Goal: Task Accomplishment & Management: Complete application form

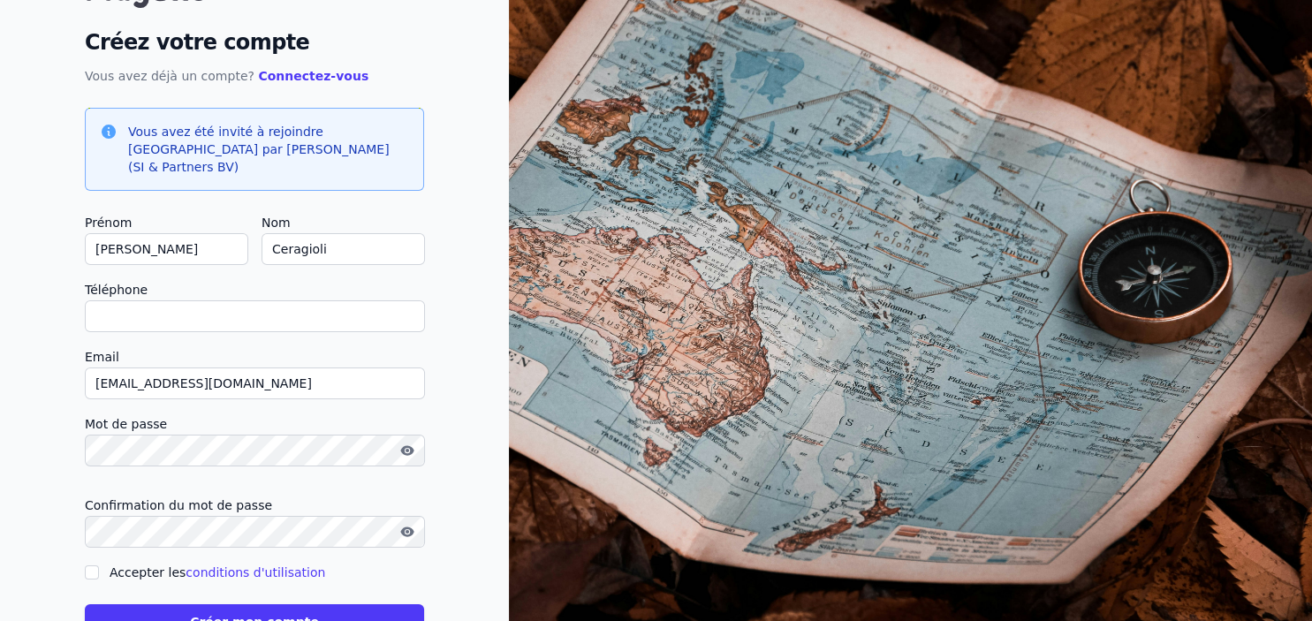
scroll to position [93, 0]
click at [292, 300] on input "Téléphone" at bounding box center [255, 316] width 340 height 32
type input "0"
checkbox input "false"
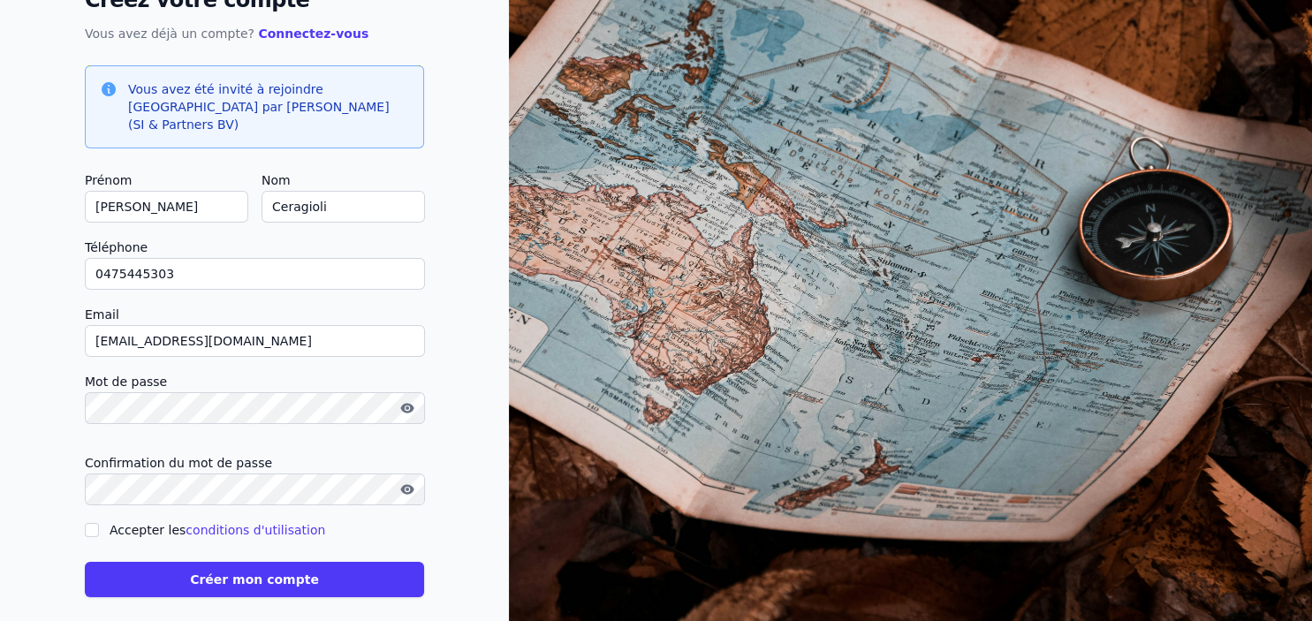
type input "0475445303"
click at [91, 523] on input "Accepter les conditions d'utilisation" at bounding box center [92, 530] width 14 height 14
checkbox input "true"
click at [246, 562] on button "Créer mon compte" at bounding box center [254, 579] width 339 height 35
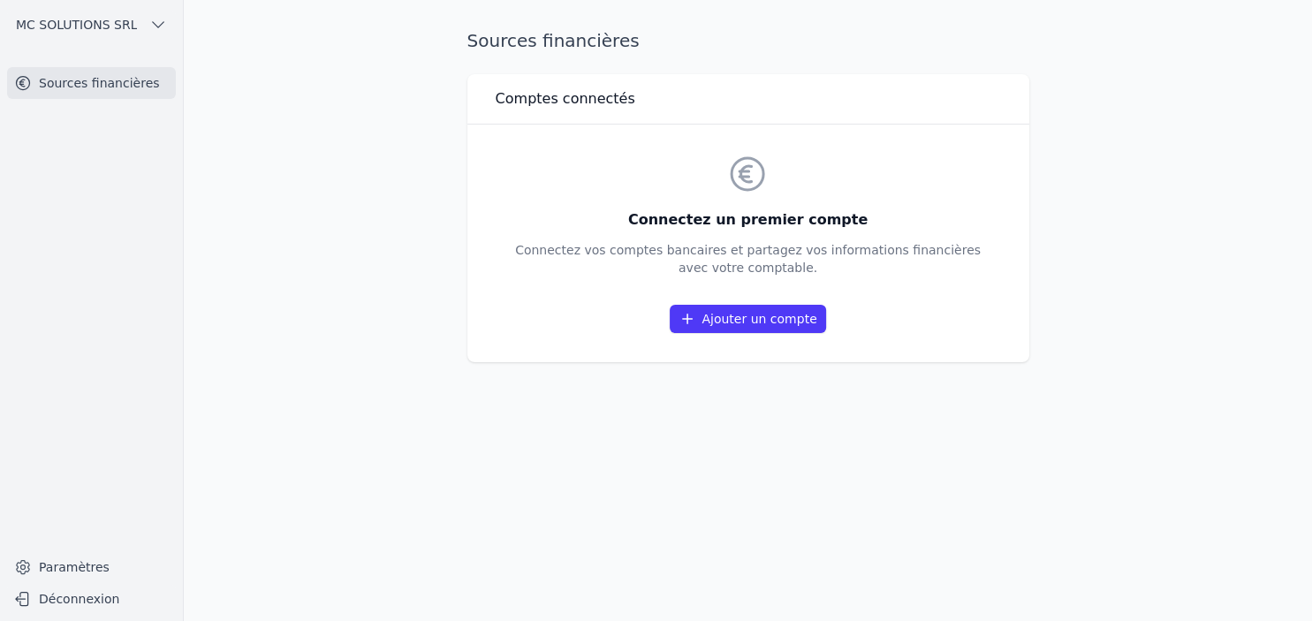
click at [722, 324] on link "Ajouter un compte" at bounding box center [748, 319] width 156 height 28
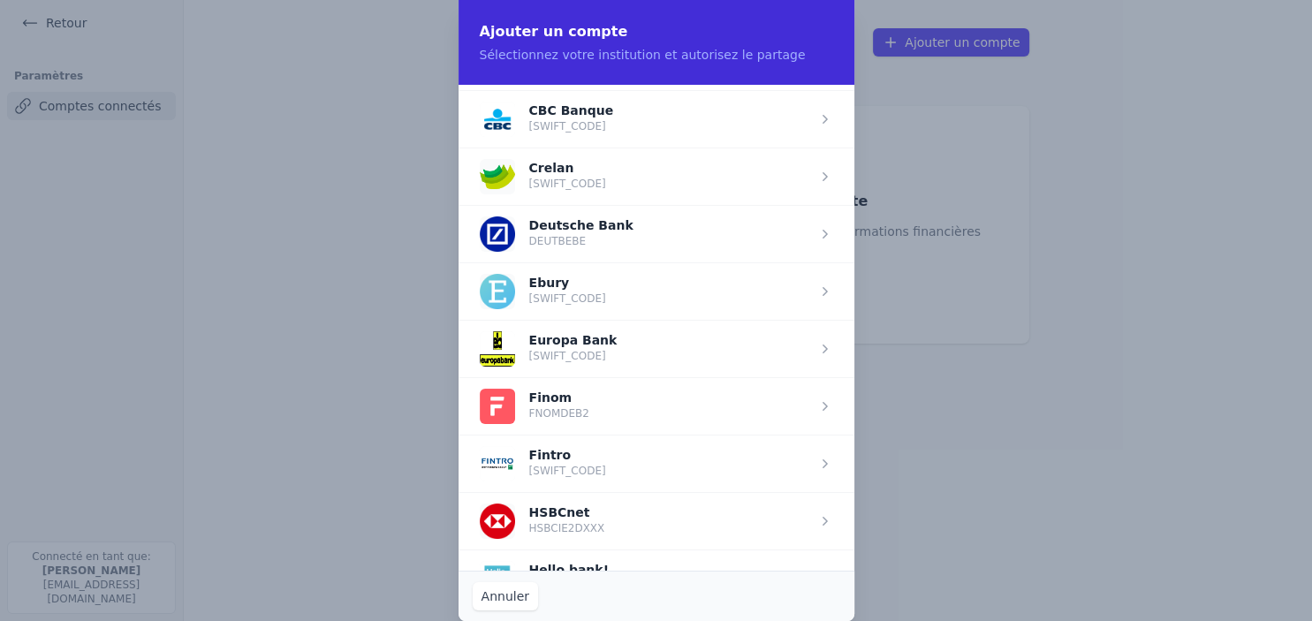
scroll to position [1145, 0]
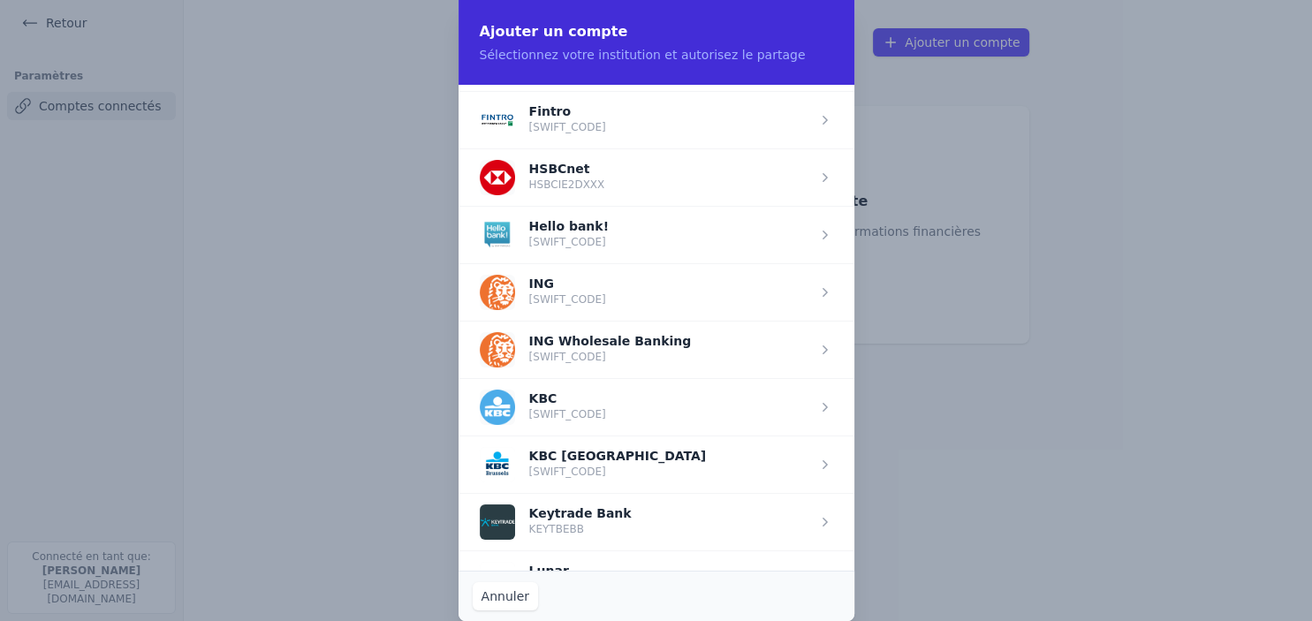
click at [595, 285] on span "button" at bounding box center [657, 291] width 396 height 57
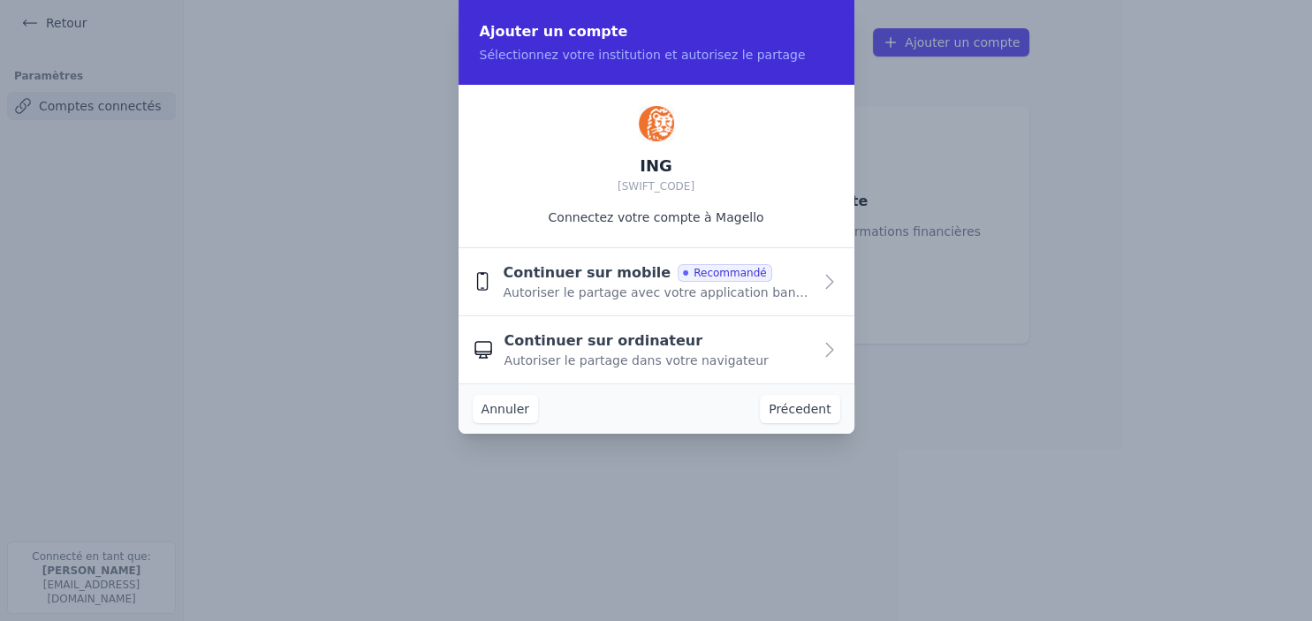
scroll to position [0, 0]
click at [596, 286] on span "Autoriser le partage avec votre application bancaire" at bounding box center [657, 293] width 308 height 18
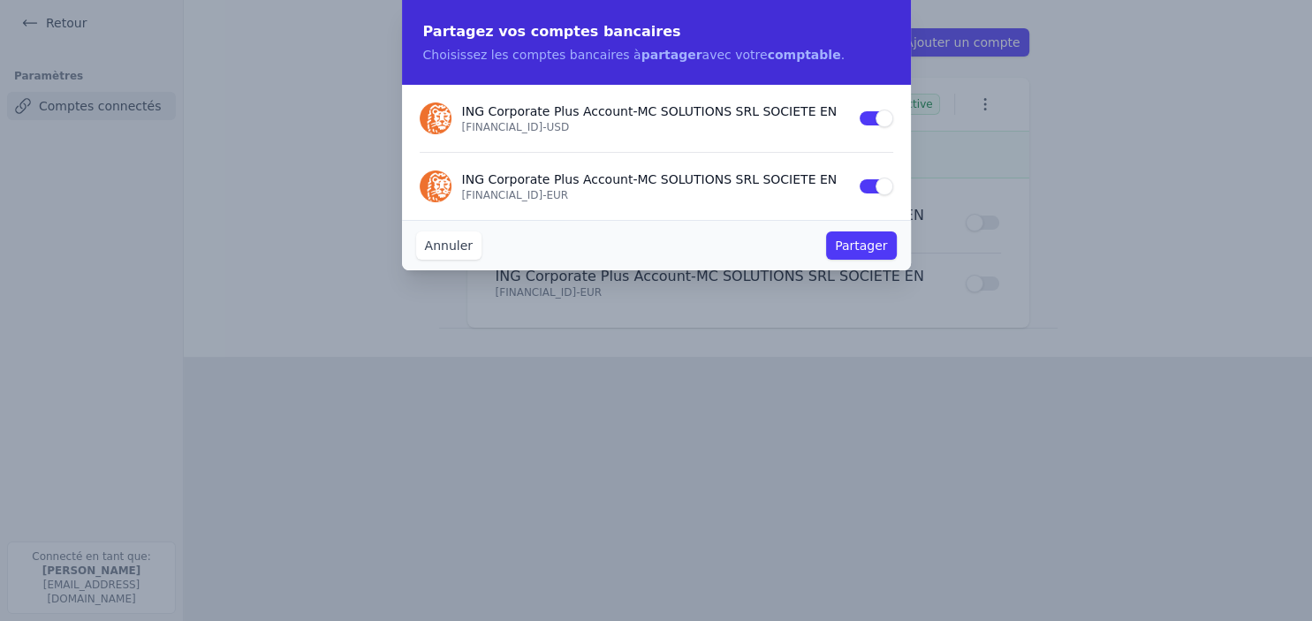
click at [852, 244] on button "Partager" at bounding box center [861, 246] width 70 height 28
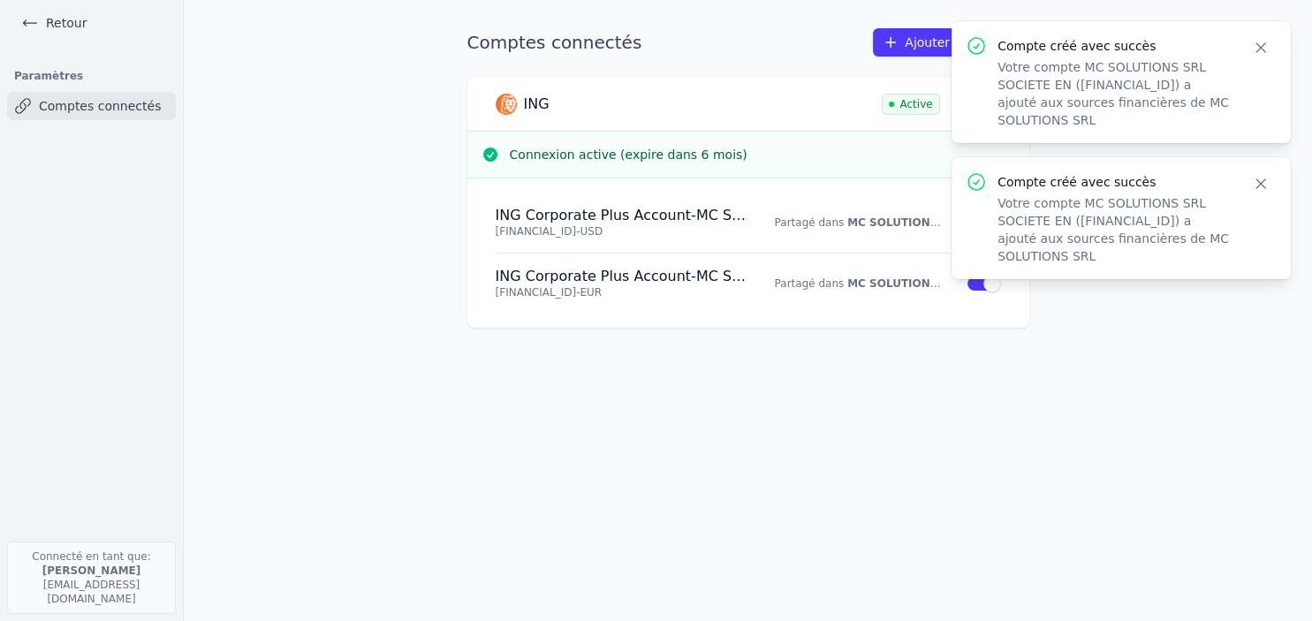
click at [1262, 44] on icon "button" at bounding box center [1261, 48] width 18 height 18
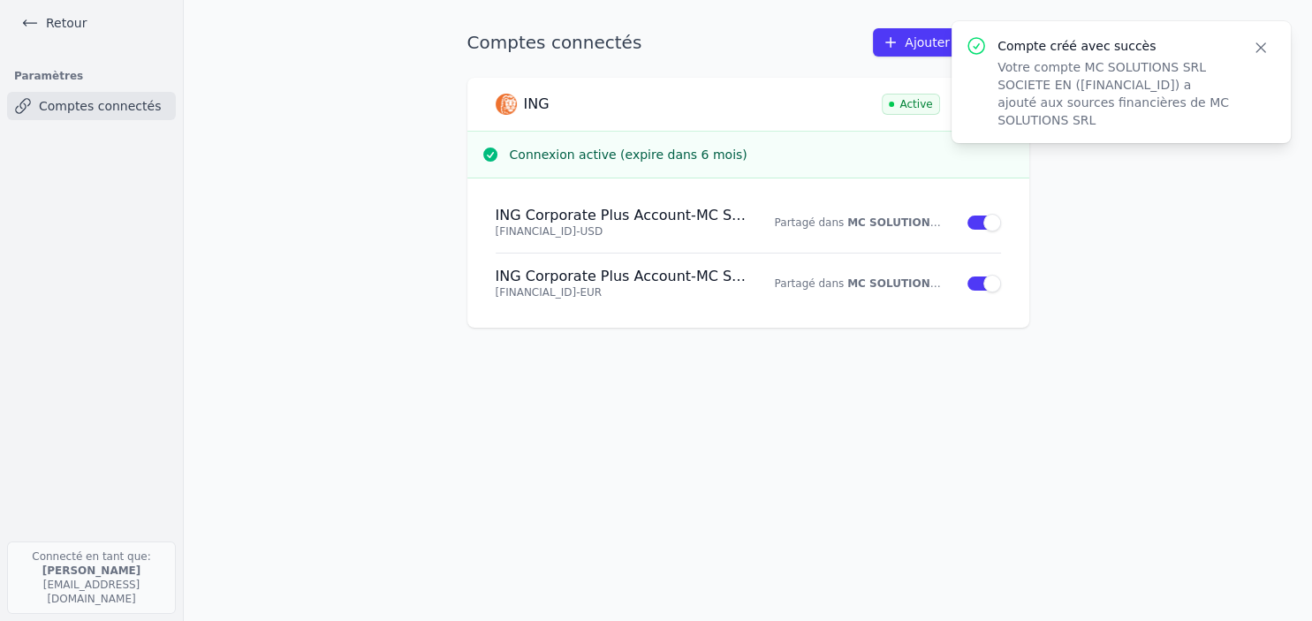
click at [1265, 47] on icon "button" at bounding box center [1261, 48] width 18 height 18
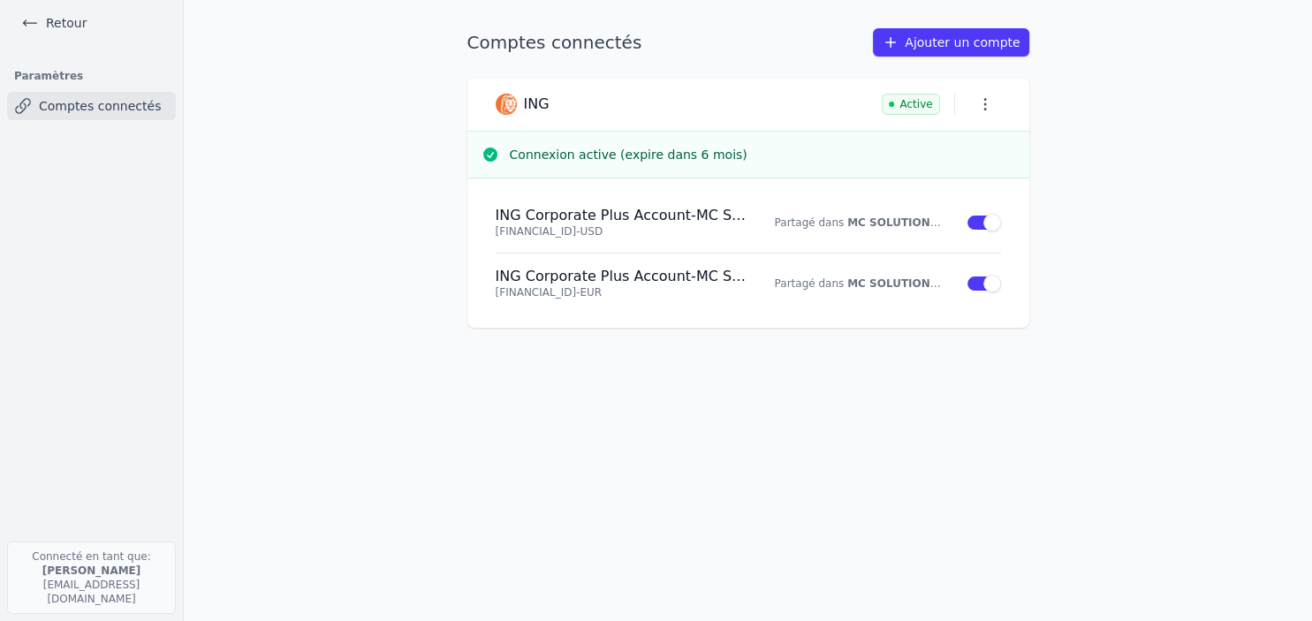
click at [812, 414] on div "Comptes connectés Ajouter un compte ING Active Connexion active (expire dans 6 …" at bounding box center [748, 310] width 619 height 565
click at [900, 35] on icon at bounding box center [891, 43] width 18 height 18
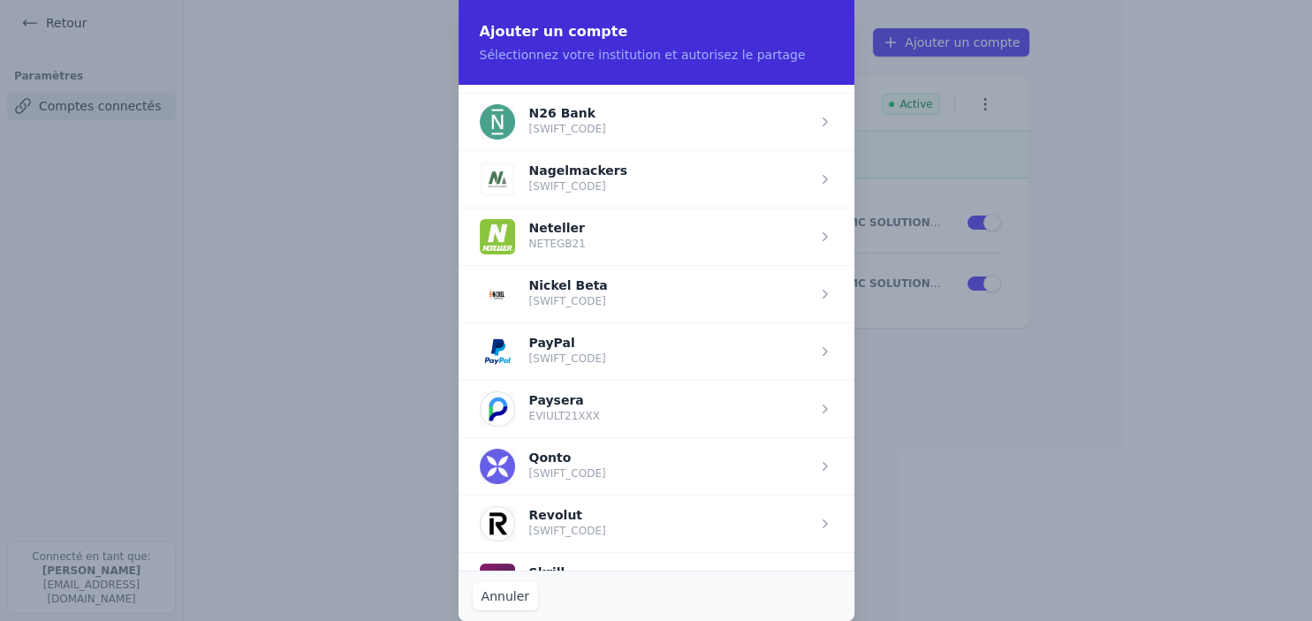
scroll to position [1259, 0]
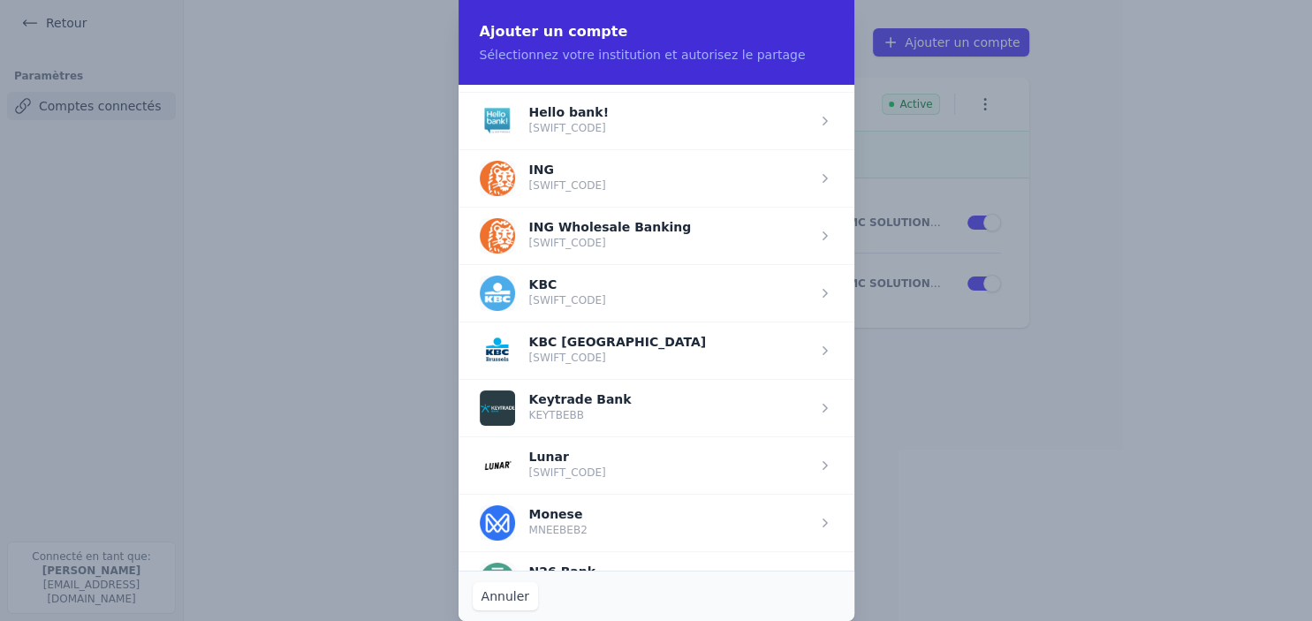
click at [617, 169] on span "button" at bounding box center [657, 177] width 396 height 57
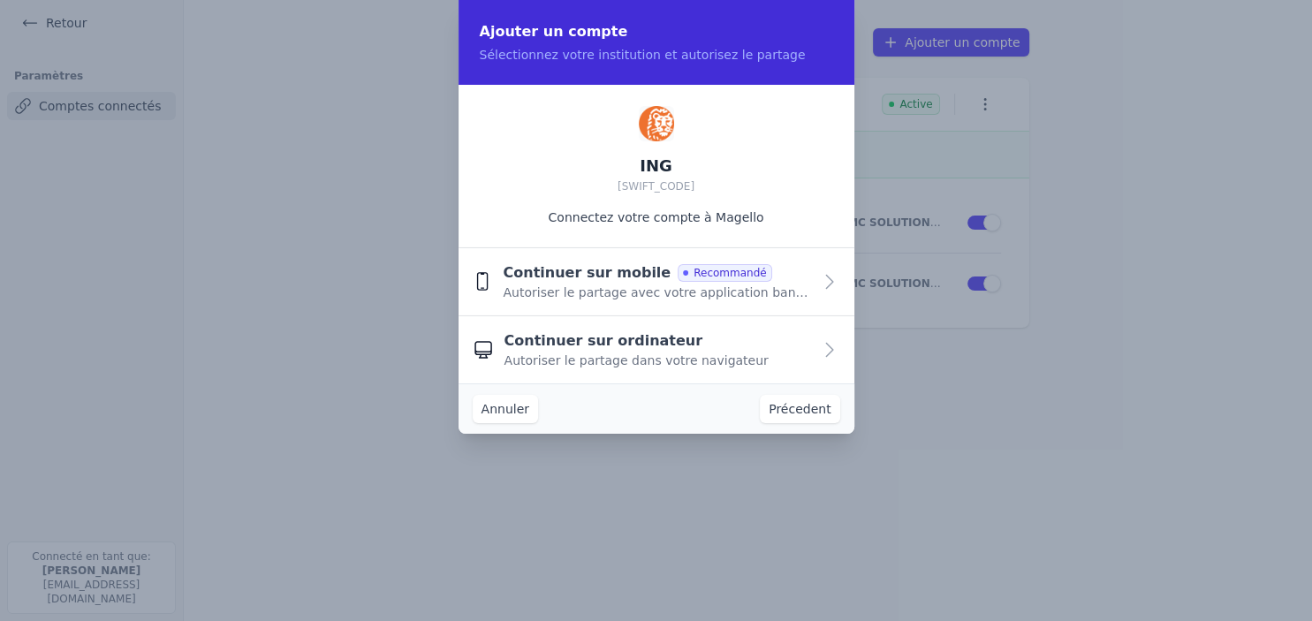
scroll to position [0, 0]
click at [610, 294] on span "Autoriser le partage avec votre application bancaire" at bounding box center [657, 293] width 308 height 18
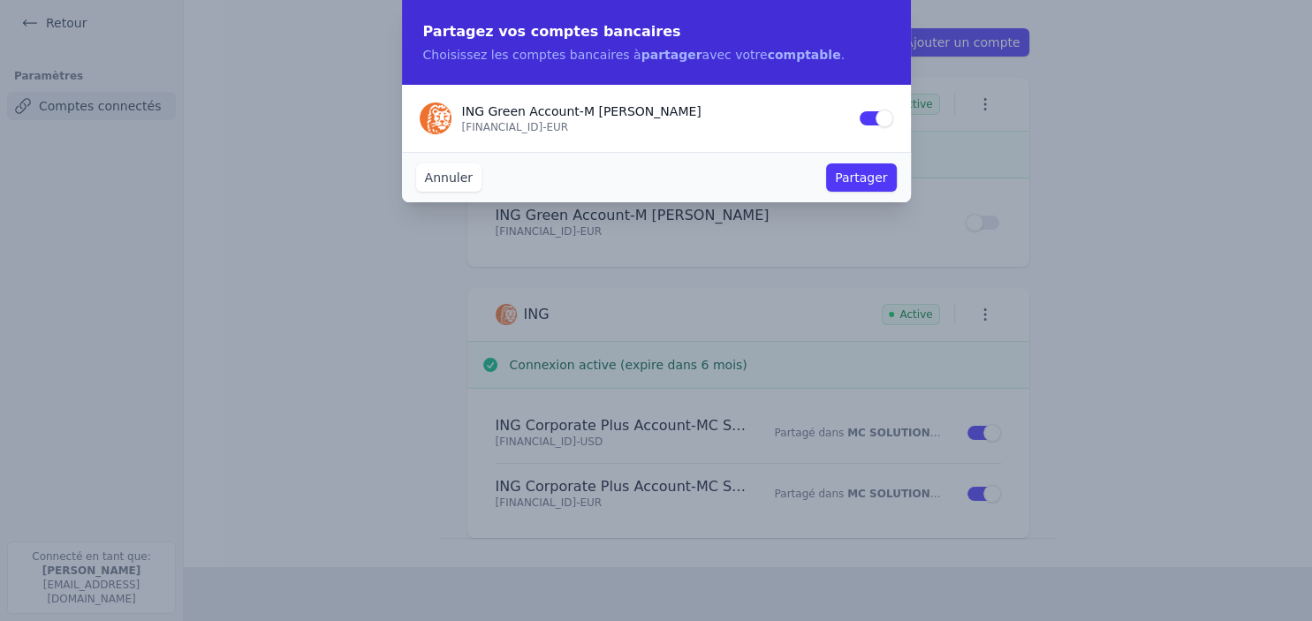
click at [850, 171] on button "Partager" at bounding box center [861, 177] width 70 height 28
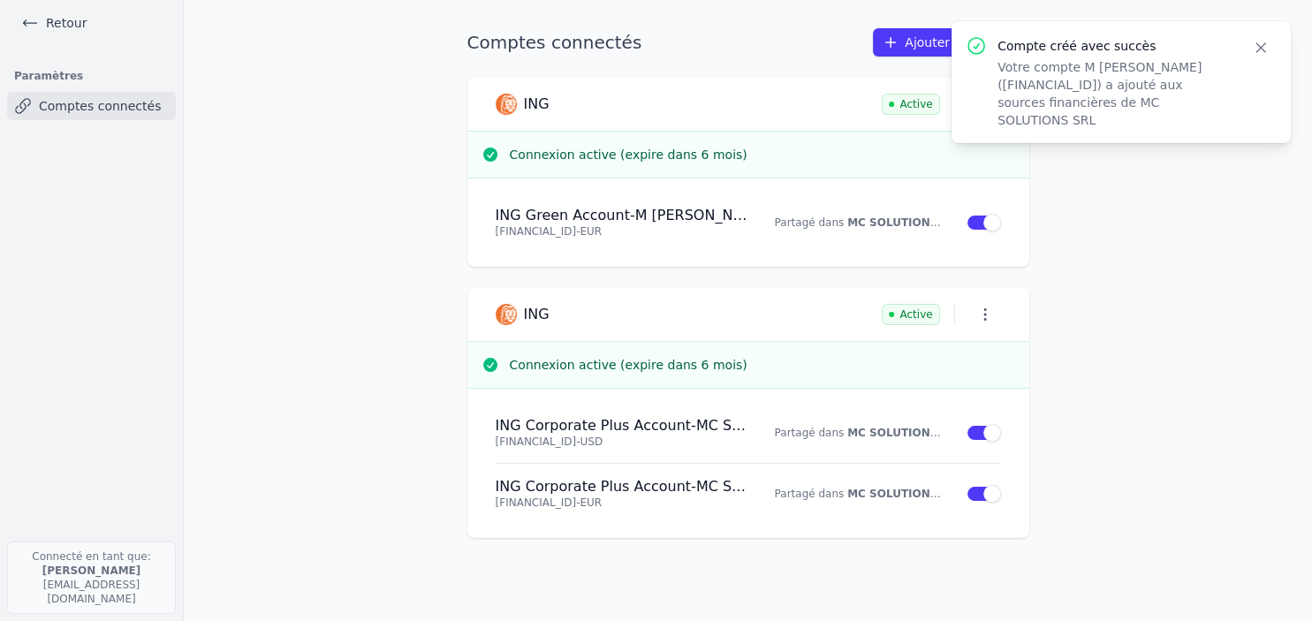
click at [1257, 51] on icon "button" at bounding box center [1261, 47] width 9 height 9
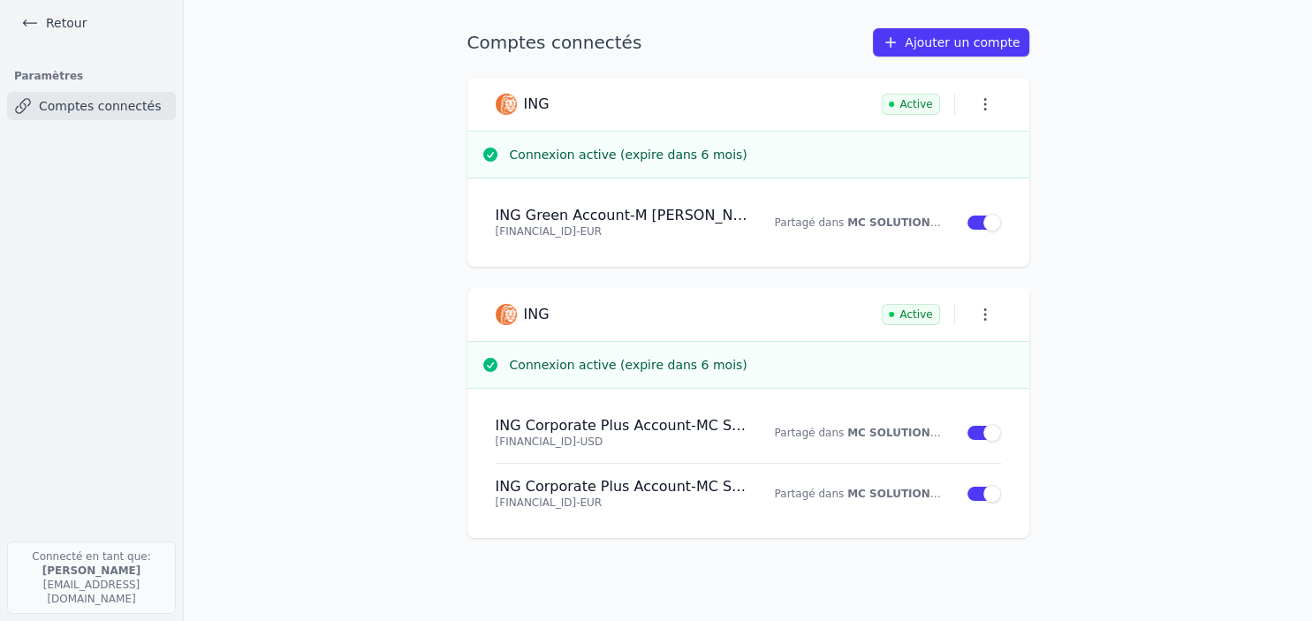
click at [921, 42] on link "Ajouter un compte" at bounding box center [951, 42] width 156 height 28
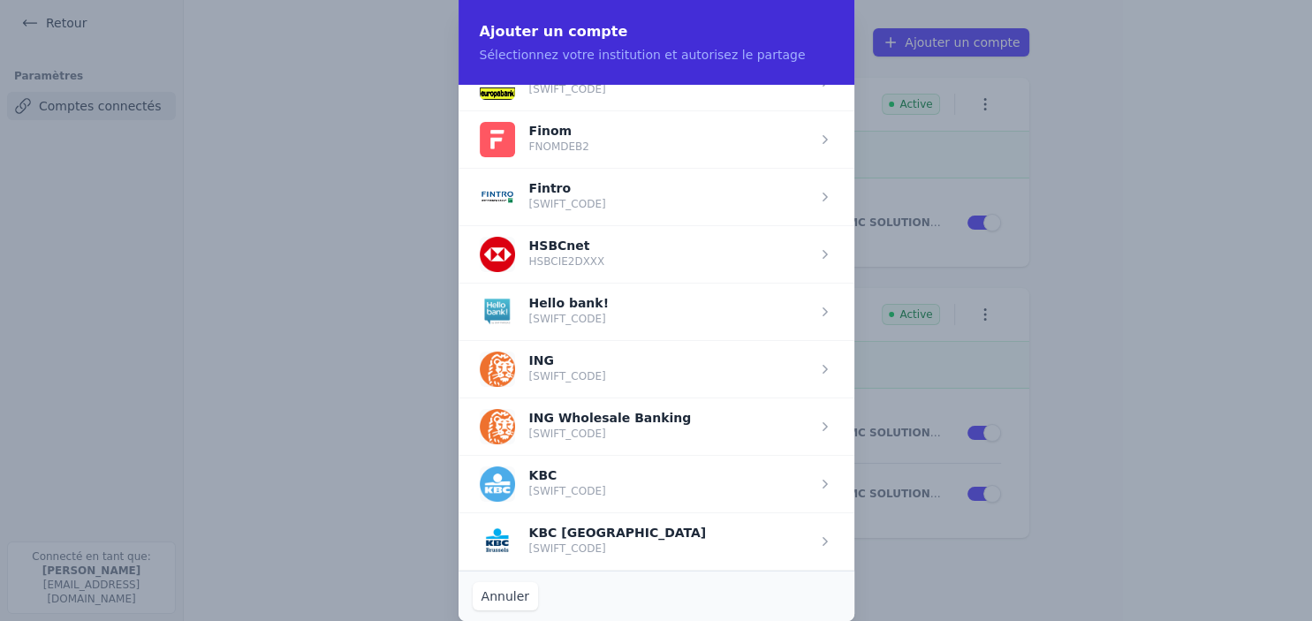
scroll to position [1030, 0]
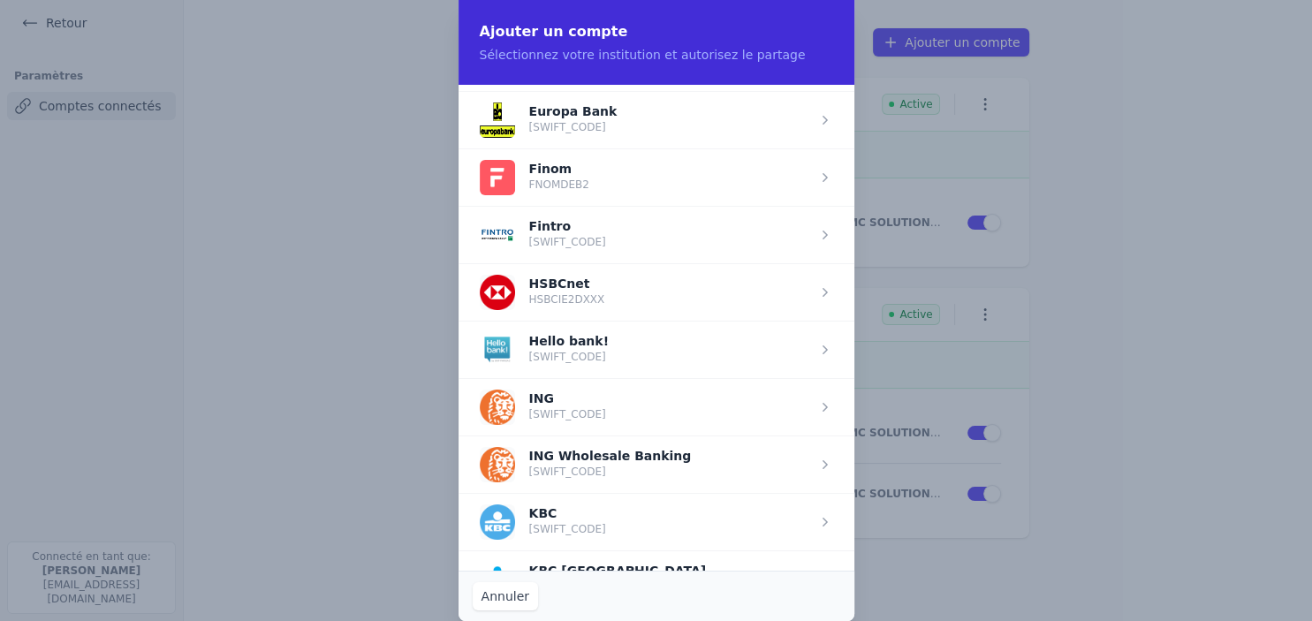
click at [604, 399] on span "button" at bounding box center [657, 406] width 396 height 57
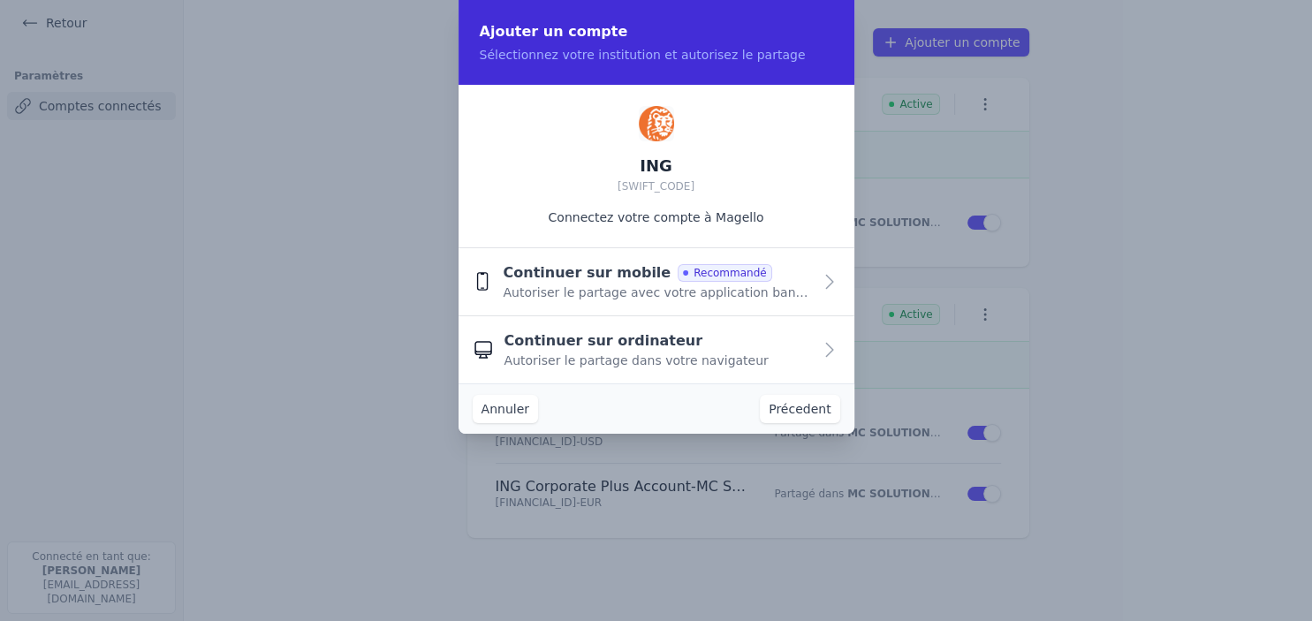
click at [606, 300] on span "Autoriser le partage avec votre application bancaire" at bounding box center [657, 293] width 308 height 18
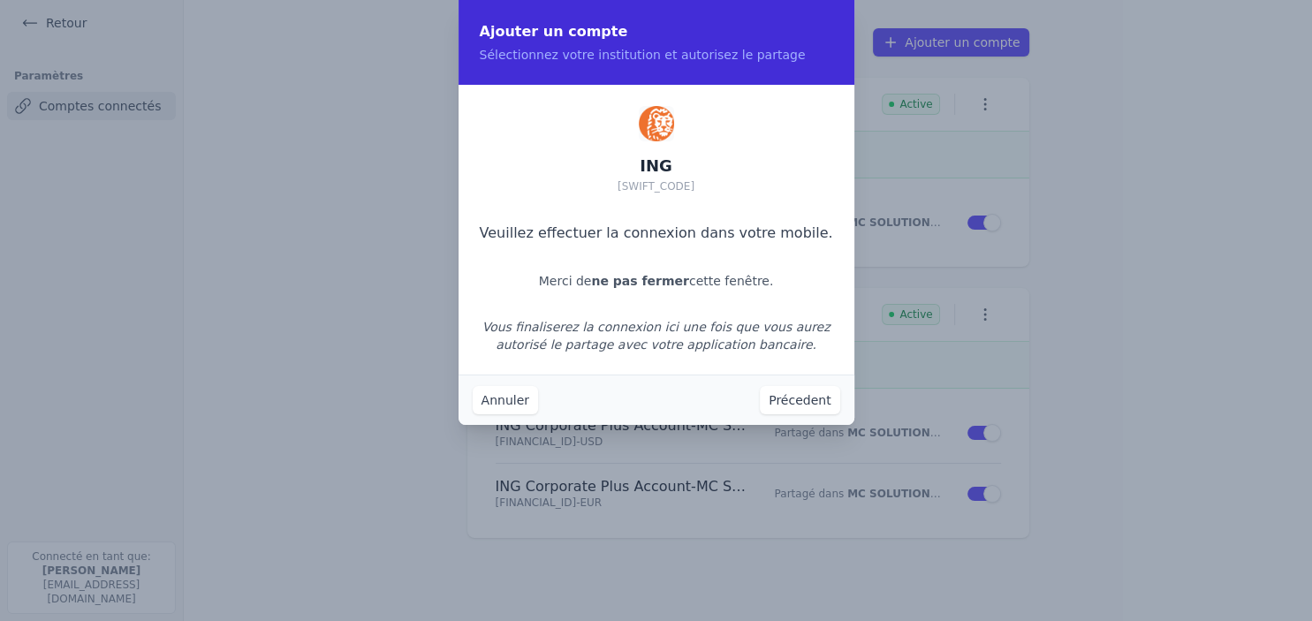
click at [492, 408] on button "Annuler" at bounding box center [505, 400] width 65 height 28
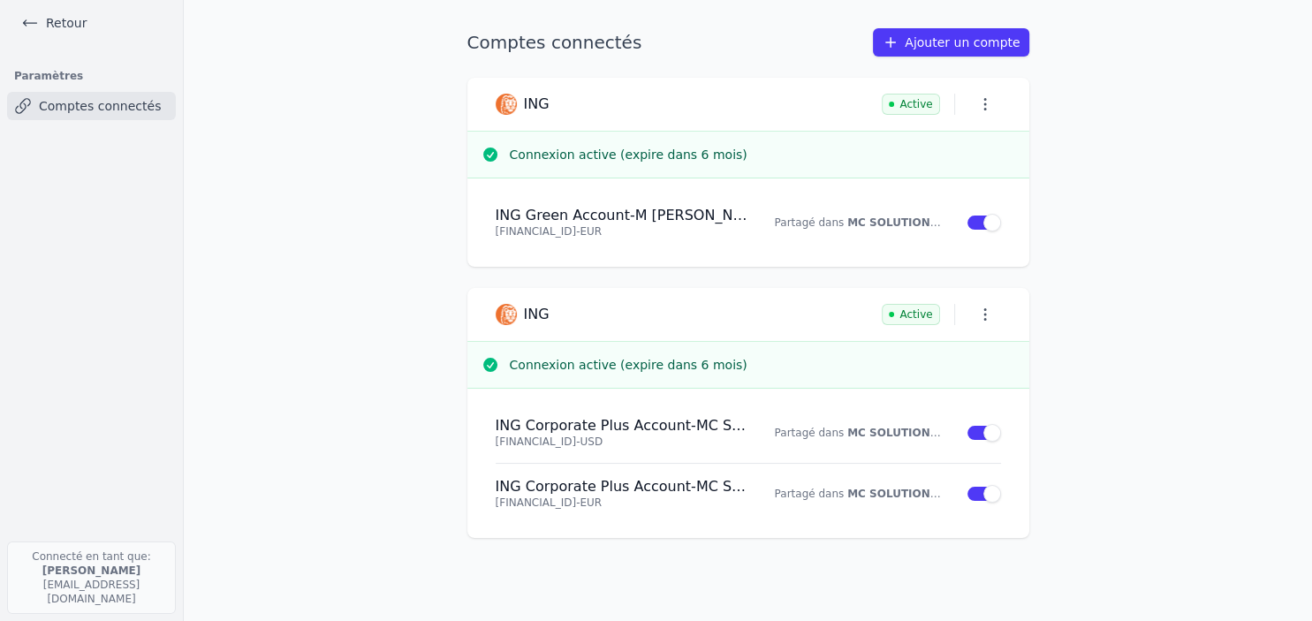
click at [70, 27] on link "Retour" at bounding box center [54, 23] width 80 height 25
